Goal: Task Accomplishment & Management: Manage account settings

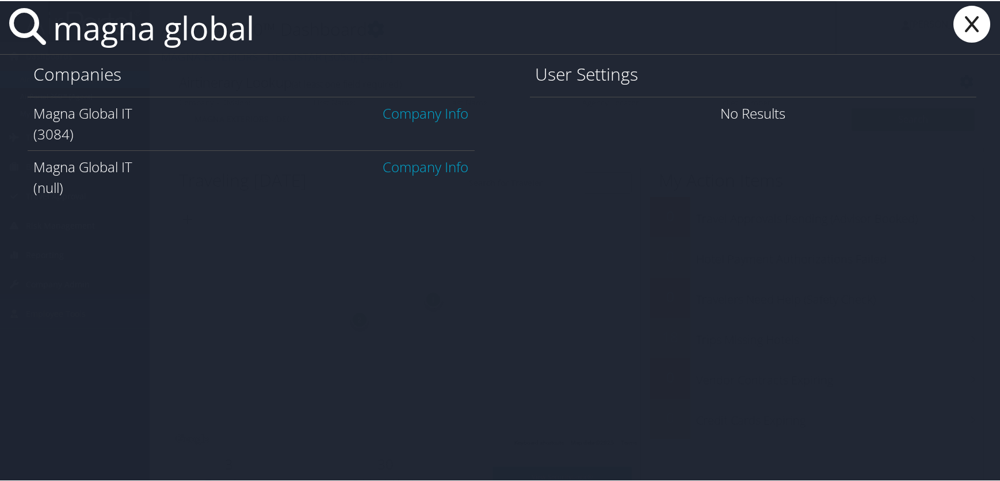
type input "magna global"
click at [440, 115] on link "Company Info" at bounding box center [426, 111] width 86 height 19
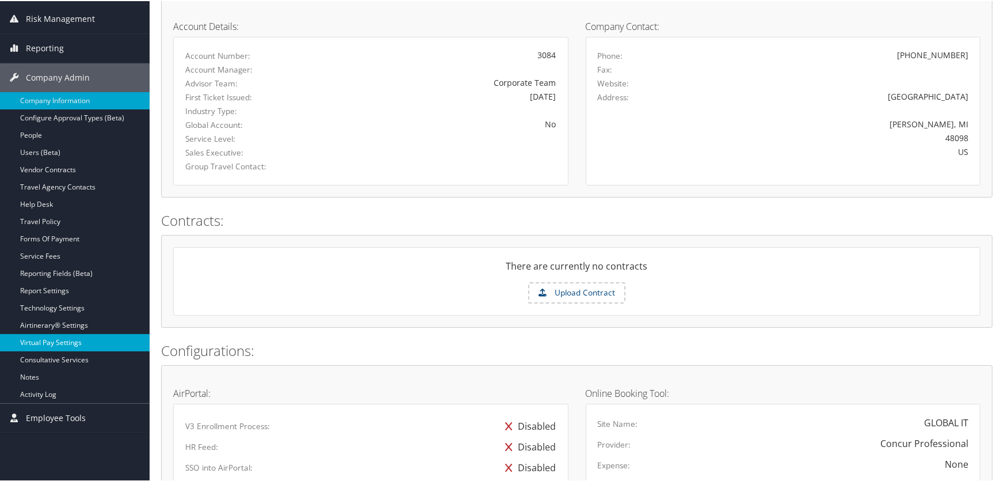
scroll to position [157, 0]
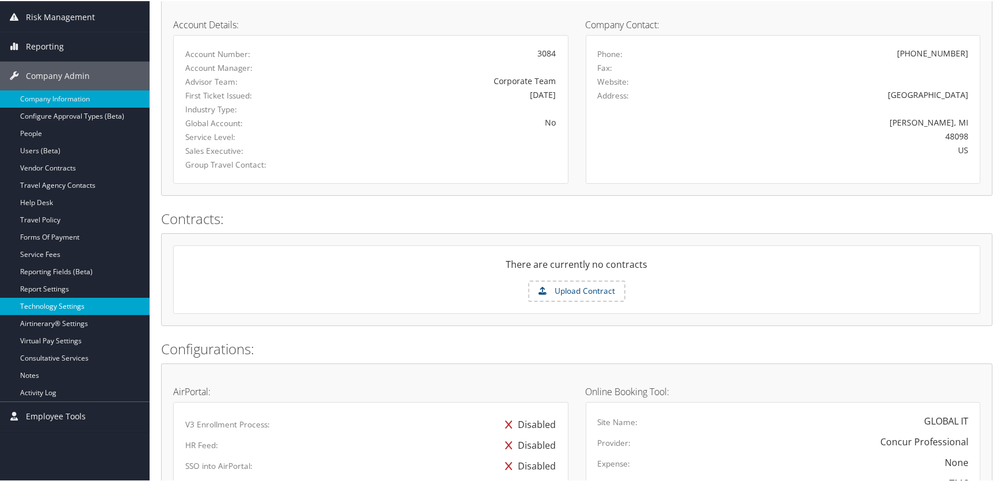
click at [52, 300] on link "Technology Settings" at bounding box center [75, 304] width 150 height 17
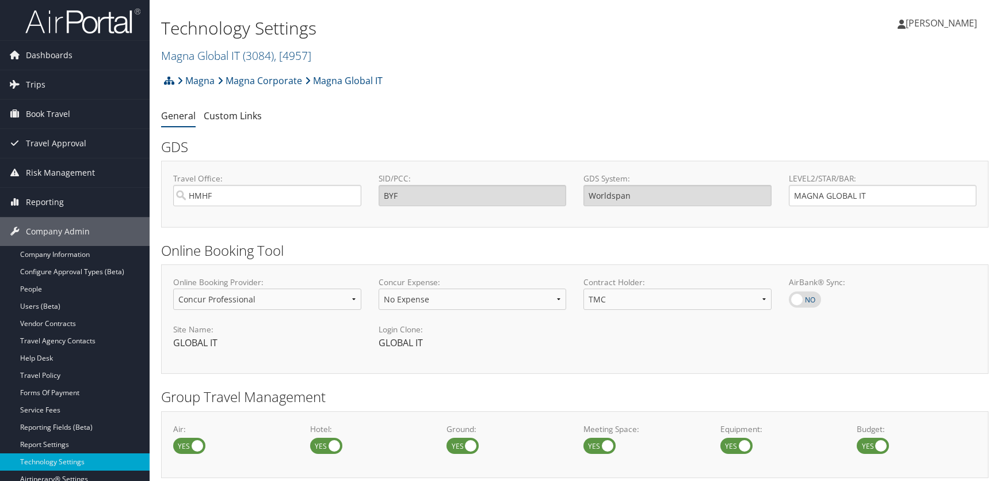
select select "4"
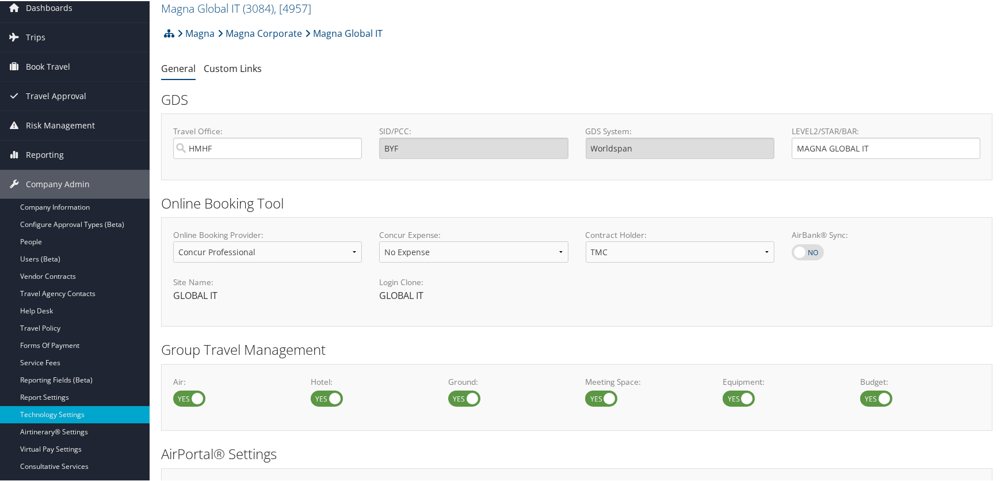
scroll to position [8, 0]
